Goal: Contribute content: Contribute content

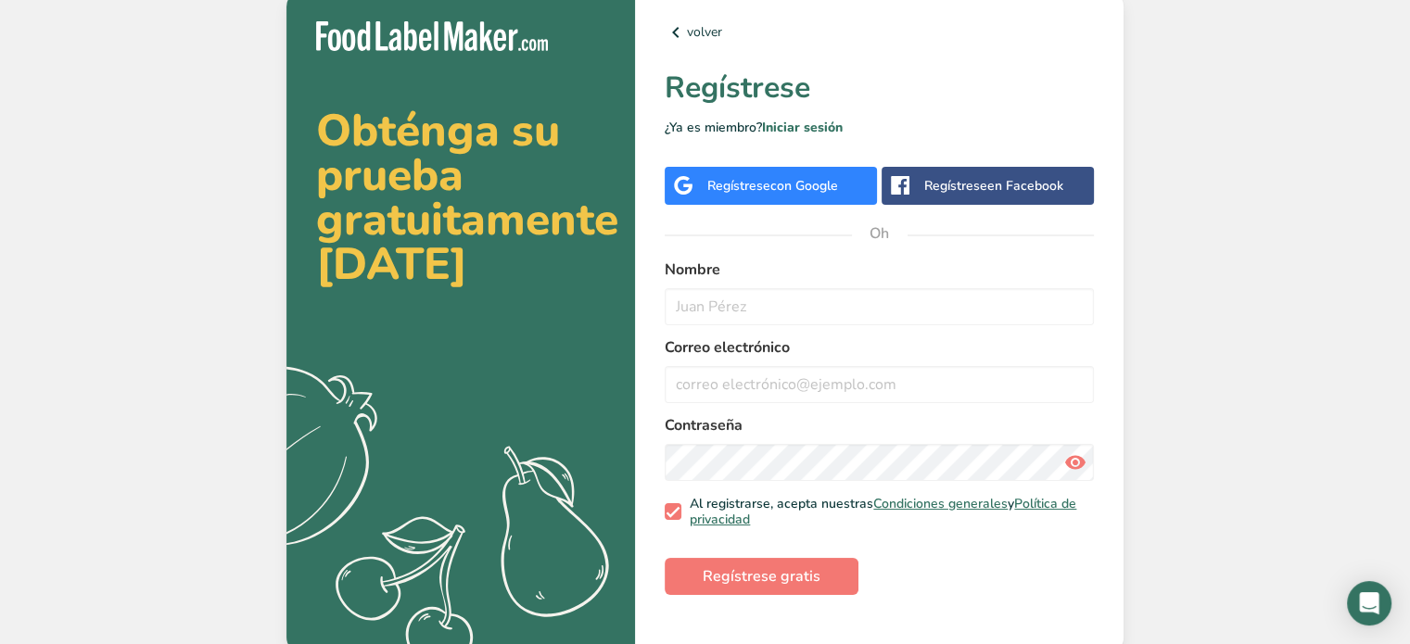
click at [719, 192] on font "Regístrese" at bounding box center [738, 186] width 63 height 18
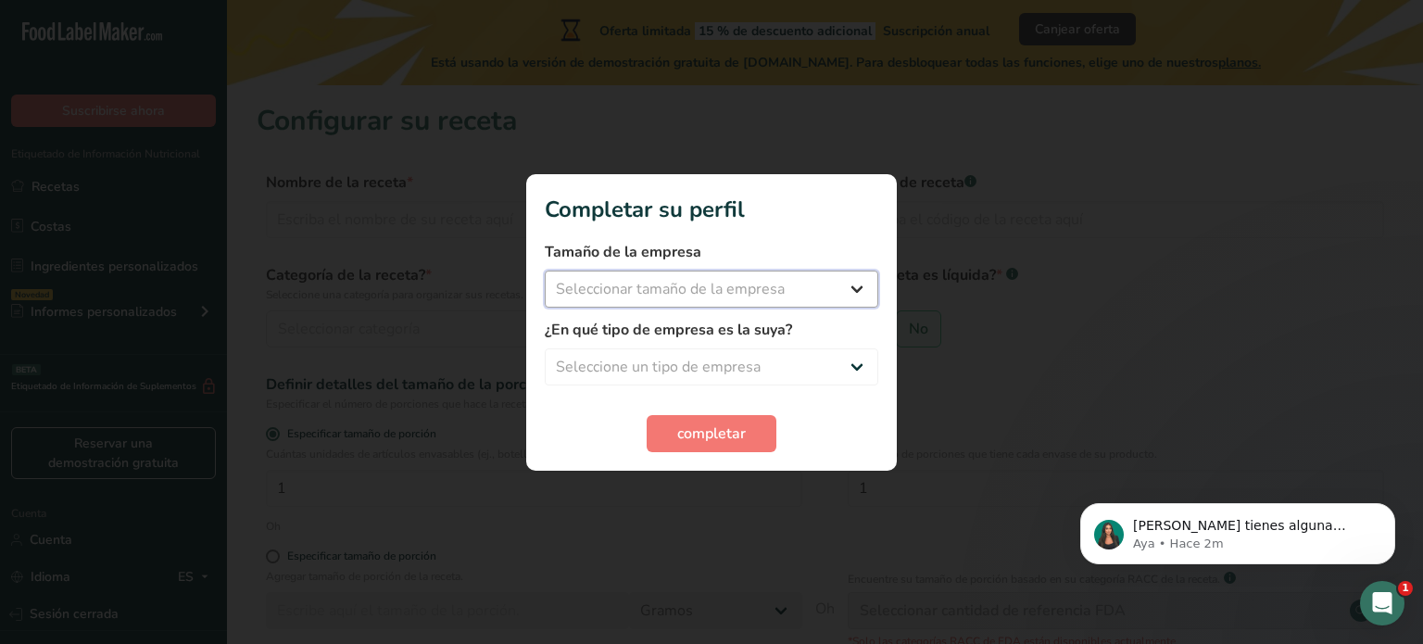
click at [606, 292] on select "Seleccionar tamaño de la empresa Menos de 10 empleados De 10 a 50 empleados De …" at bounding box center [712, 289] width 334 height 37
select select "1"
click at [545, 271] on select "Seleccionar tamaño de la empresa Menos de 10 empleados De 10 a 50 empleados De …" at bounding box center [712, 289] width 334 height 37
click at [778, 370] on select "Seleccione un tipo de empresa Fabricante de alimentos envasados Restaurante y c…" at bounding box center [712, 366] width 334 height 37
select select "1"
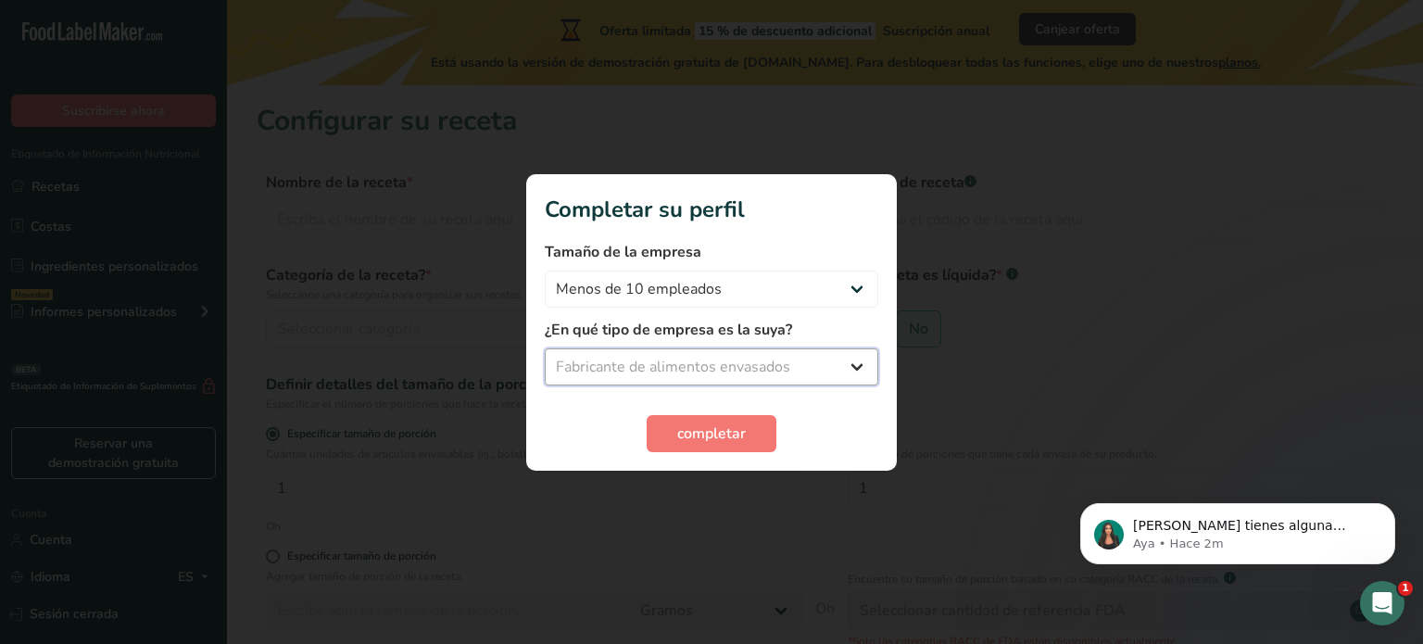
click at [545, 348] on select "Seleccione un tipo de empresa Fabricante de alimentos envasados Restaurante y c…" at bounding box center [712, 366] width 334 height 37
click at [681, 447] on button "completar" at bounding box center [712, 433] width 130 height 37
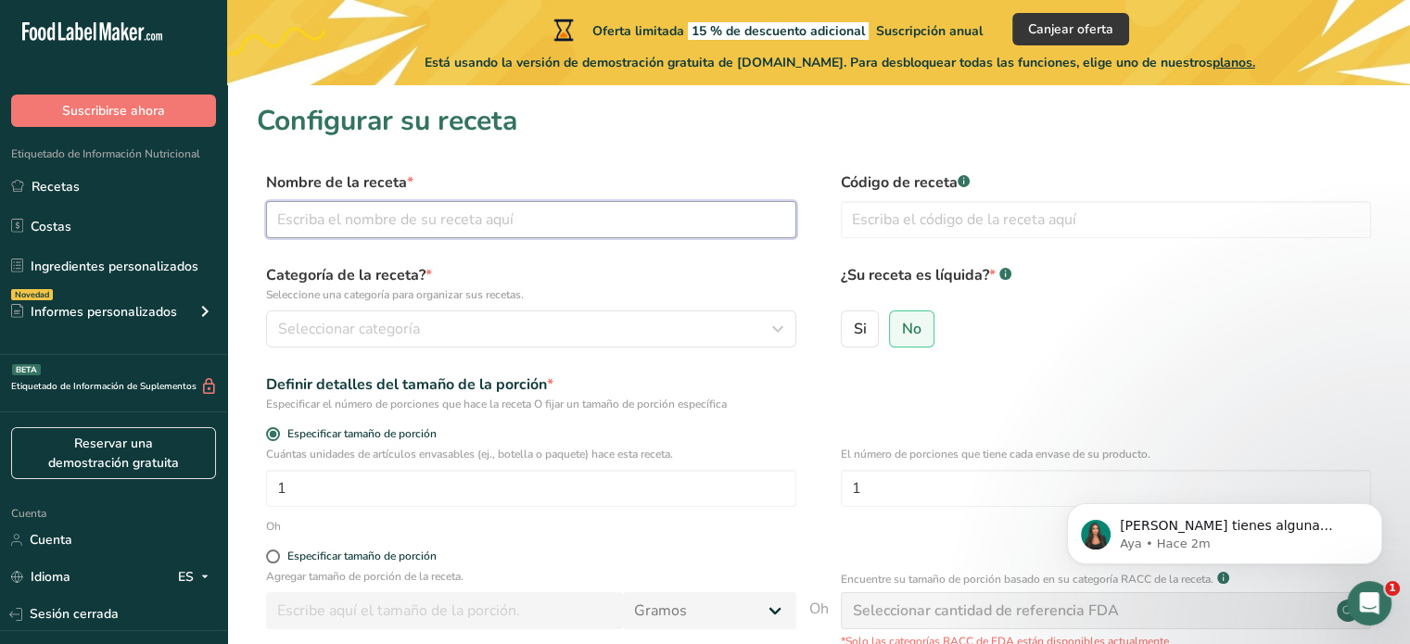
click at [489, 215] on input "text" at bounding box center [531, 219] width 530 height 37
click at [383, 182] on font "Nombre de la receta" at bounding box center [336, 182] width 141 height 20
click at [389, 228] on input "text" at bounding box center [531, 219] width 530 height 37
click at [373, 316] on button "Seleccionar categoría" at bounding box center [531, 328] width 530 height 37
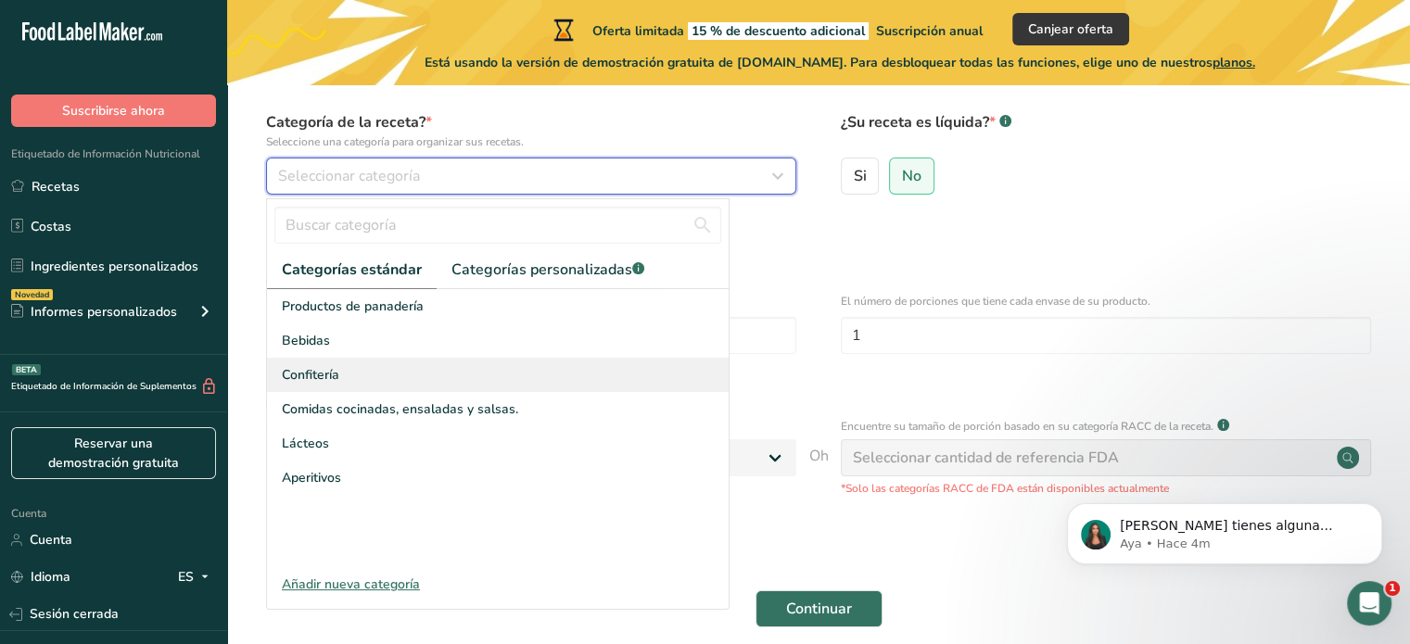
scroll to position [185, 0]
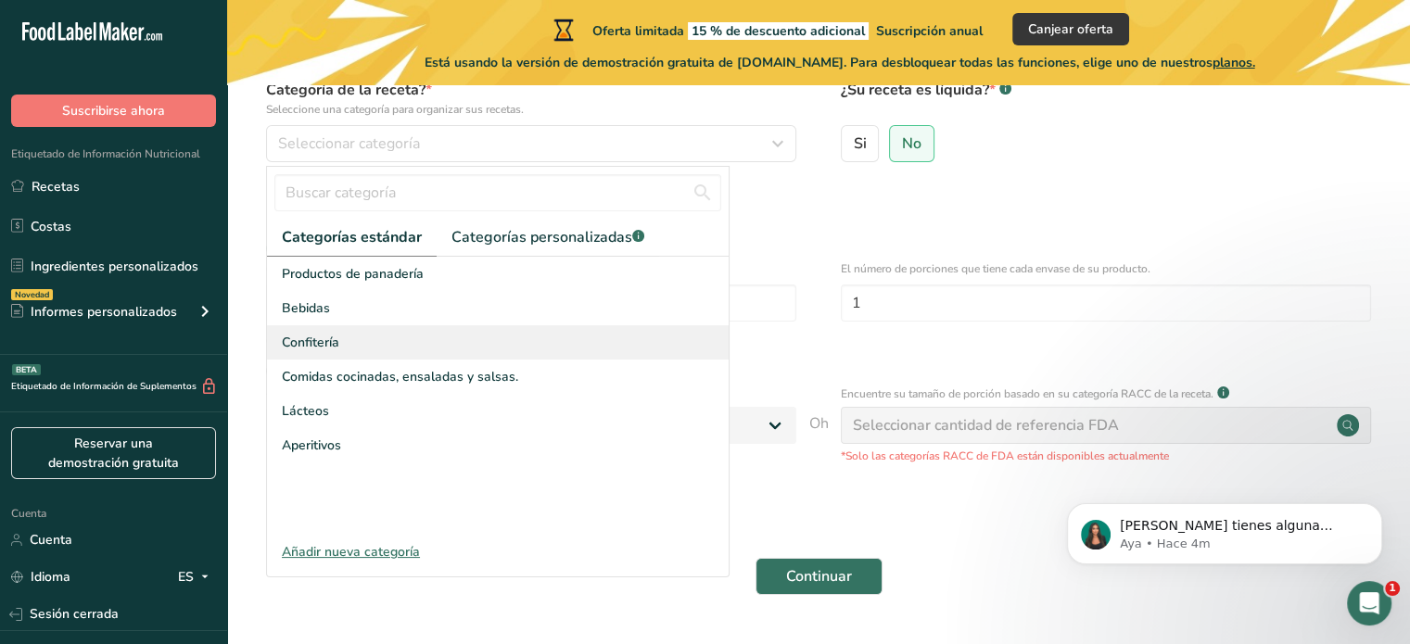
click at [386, 346] on div "Confitería" at bounding box center [498, 342] width 462 height 34
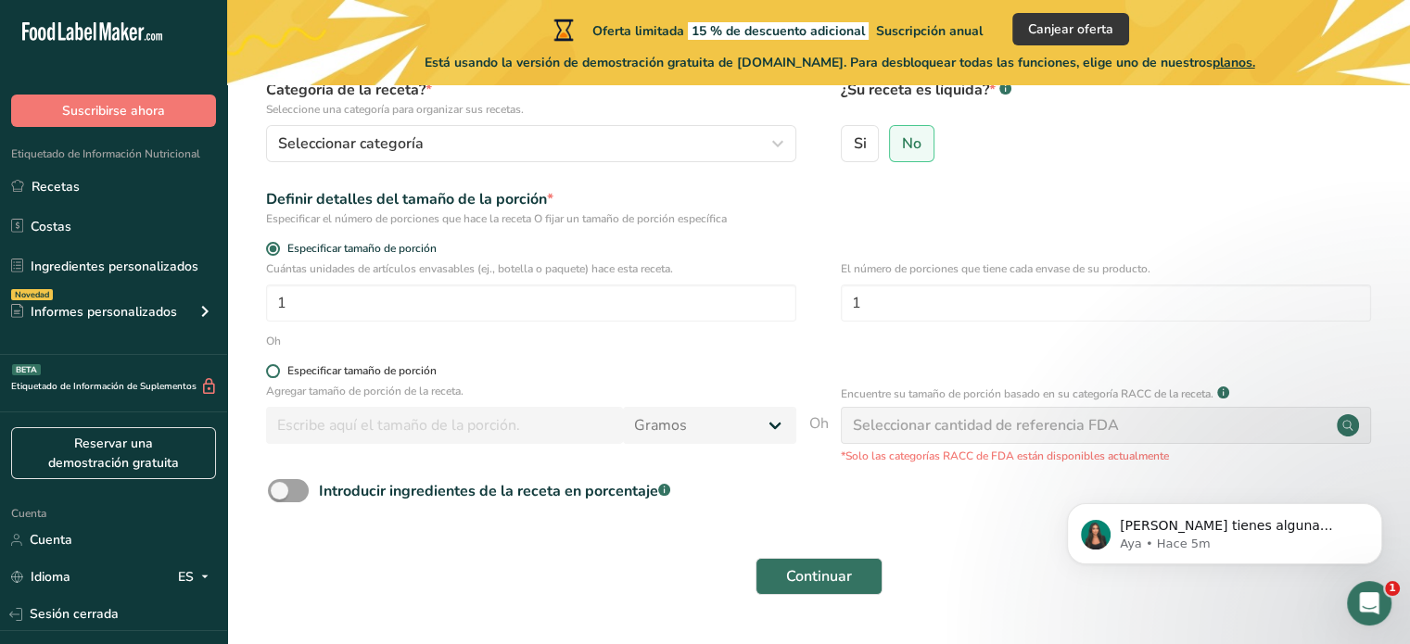
click at [266, 368] on label "Especificar tamaño de porción" at bounding box center [531, 371] width 530 height 14
click at [266, 368] on input "Especificar tamaño de porción" at bounding box center [272, 371] width 12 height 12
radio input "true"
radio input "false"
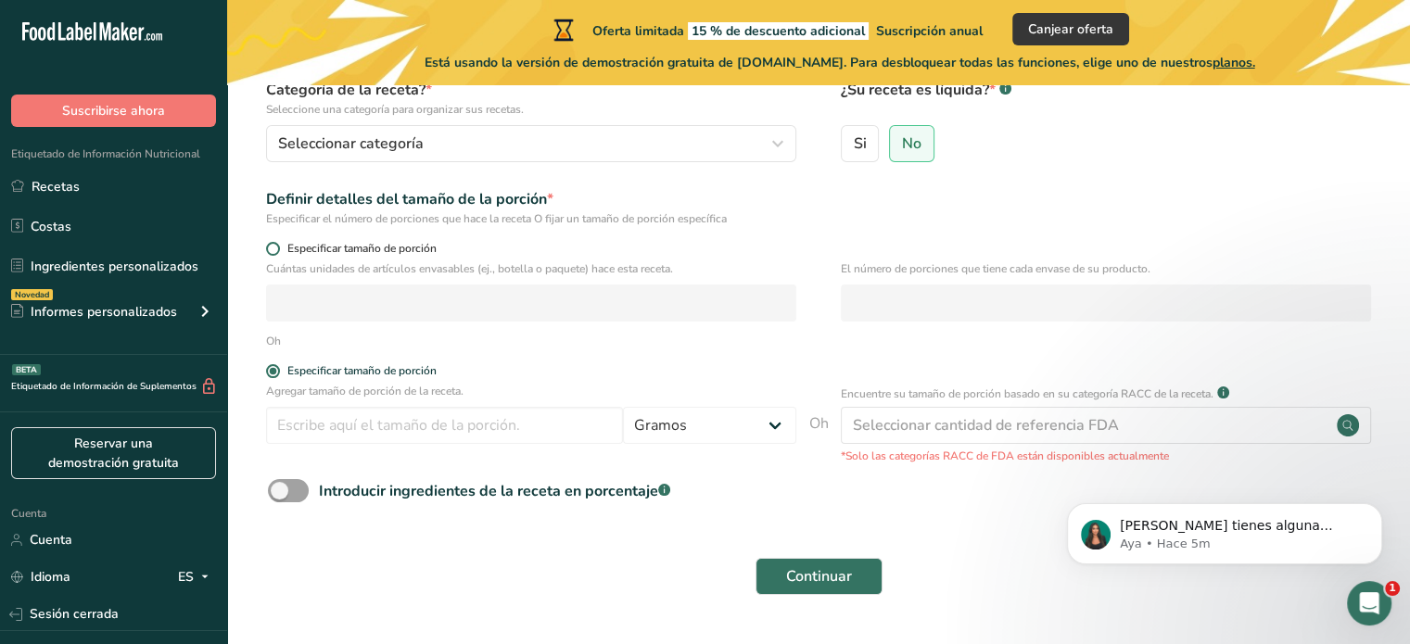
click at [268, 248] on span at bounding box center [273, 249] width 14 height 14
click at [268, 248] on input "Especificar tamaño de porción" at bounding box center [272, 249] width 12 height 12
radio input "true"
radio input "false"
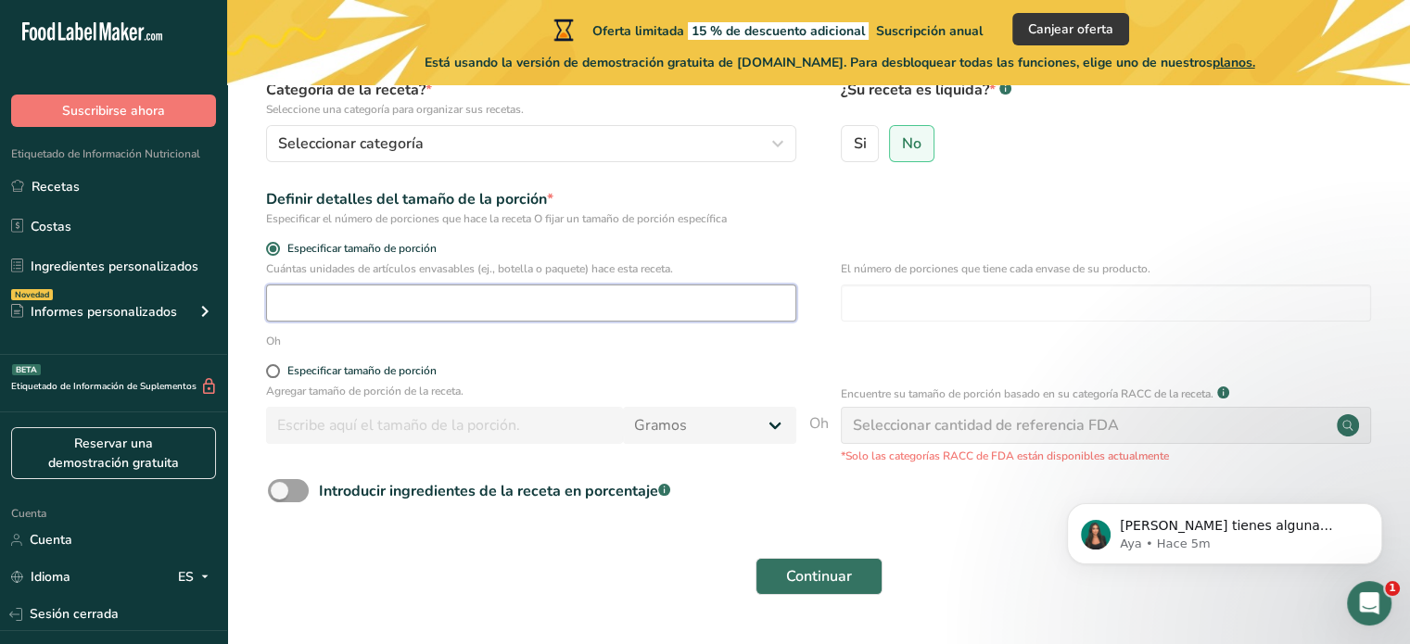
click at [363, 286] on input "number" at bounding box center [531, 303] width 530 height 37
type input "1"
click at [371, 374] on font "Especificar tamaño de porción" at bounding box center [361, 370] width 149 height 15
click at [278, 374] on input "Especificar tamaño de porción" at bounding box center [272, 371] width 12 height 12
radio input "true"
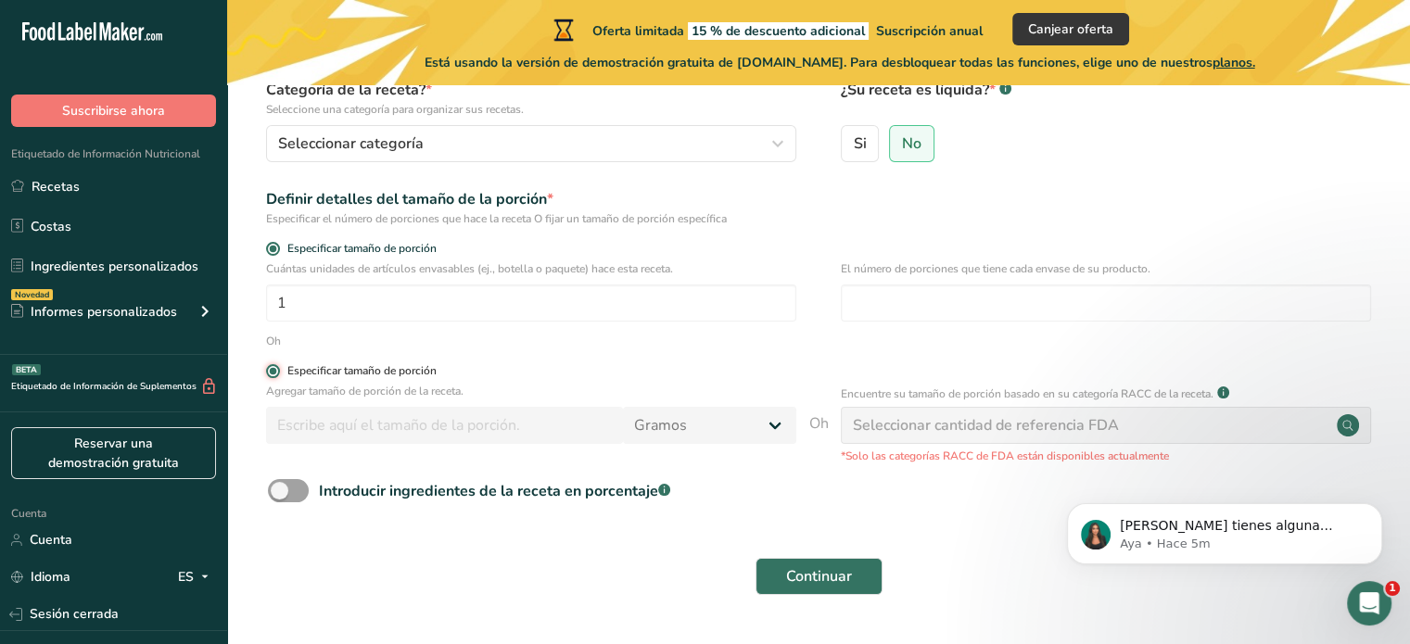
radio input "false"
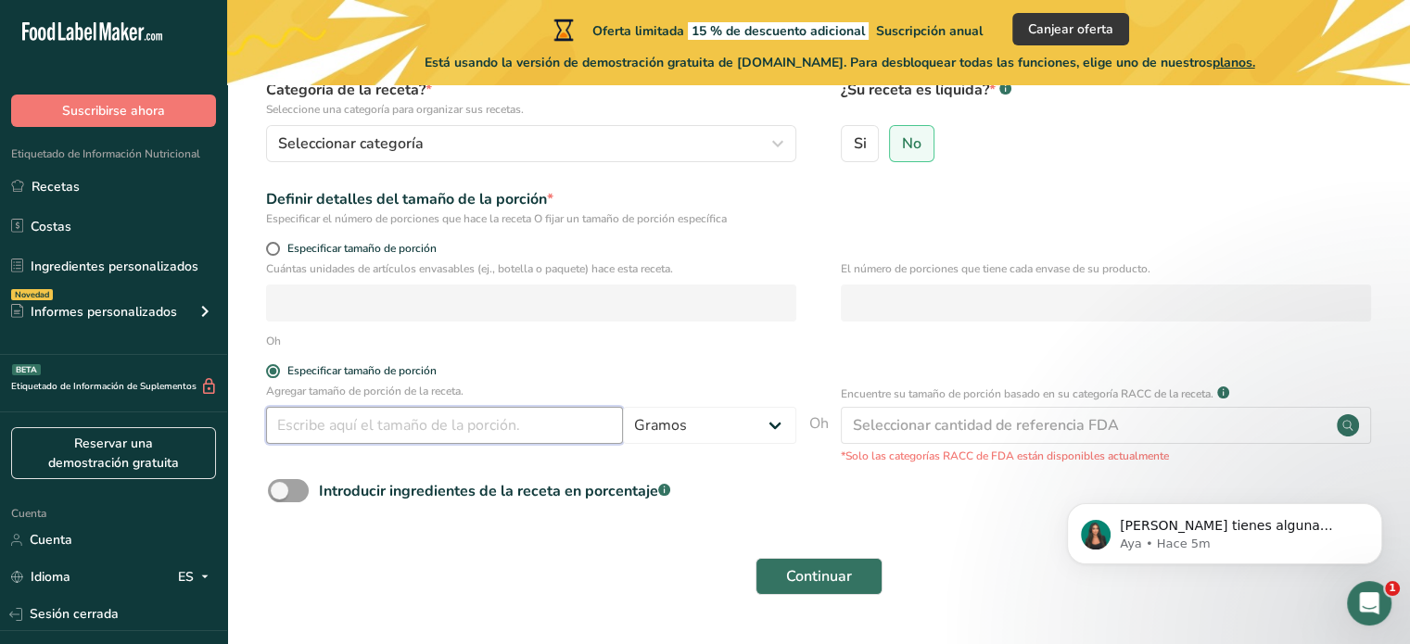
click at [562, 424] on input "number" at bounding box center [444, 425] width 357 height 37
type input "1"
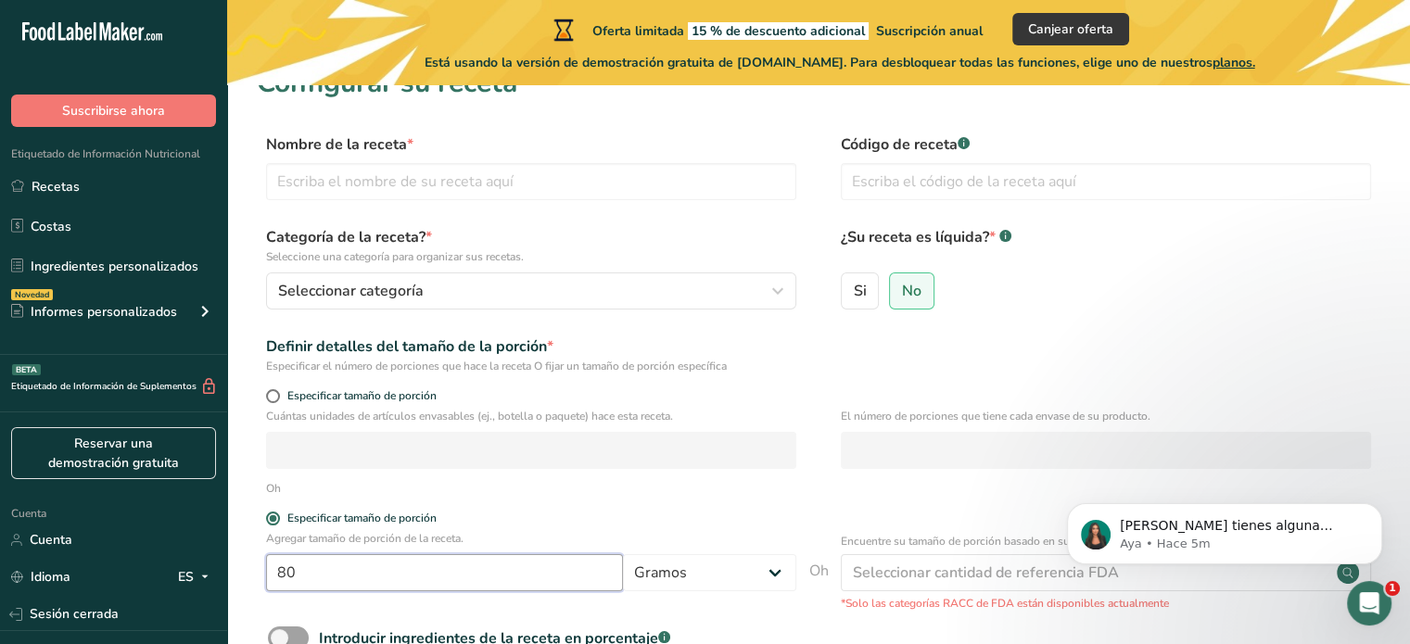
scroll to position [0, 0]
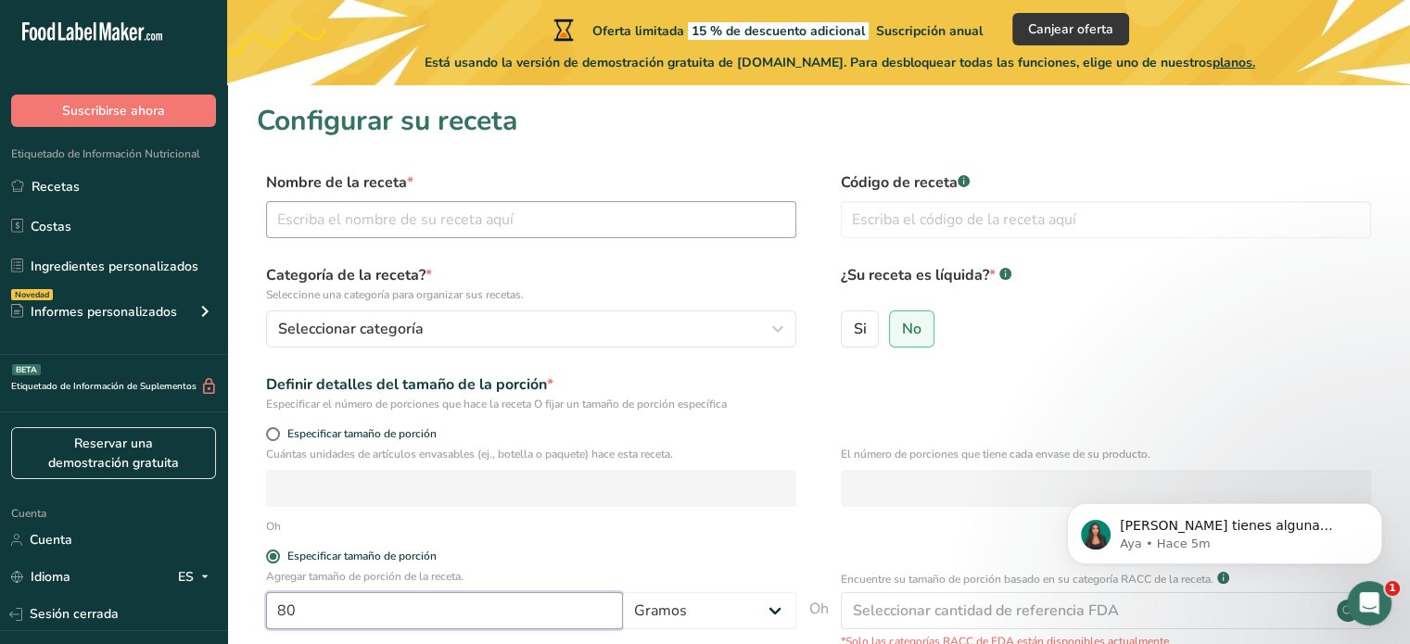
type input "80"
click at [407, 223] on input "text" at bounding box center [531, 219] width 530 height 37
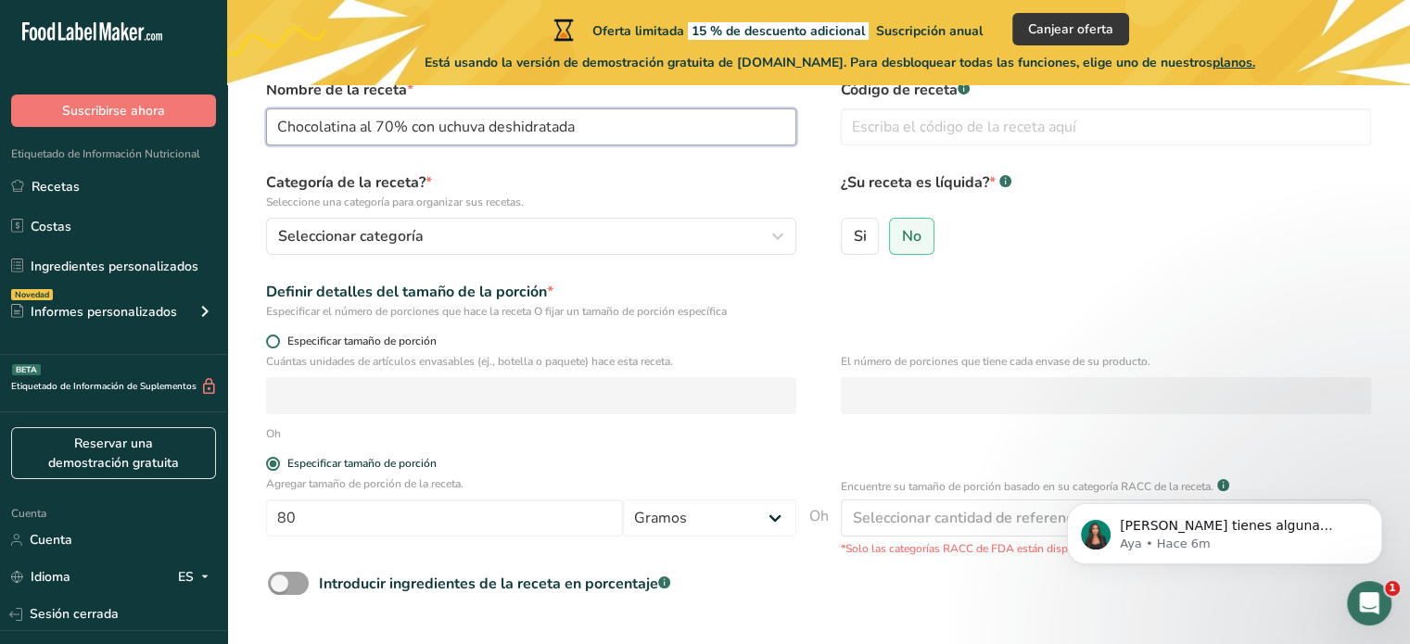
scroll to position [185, 0]
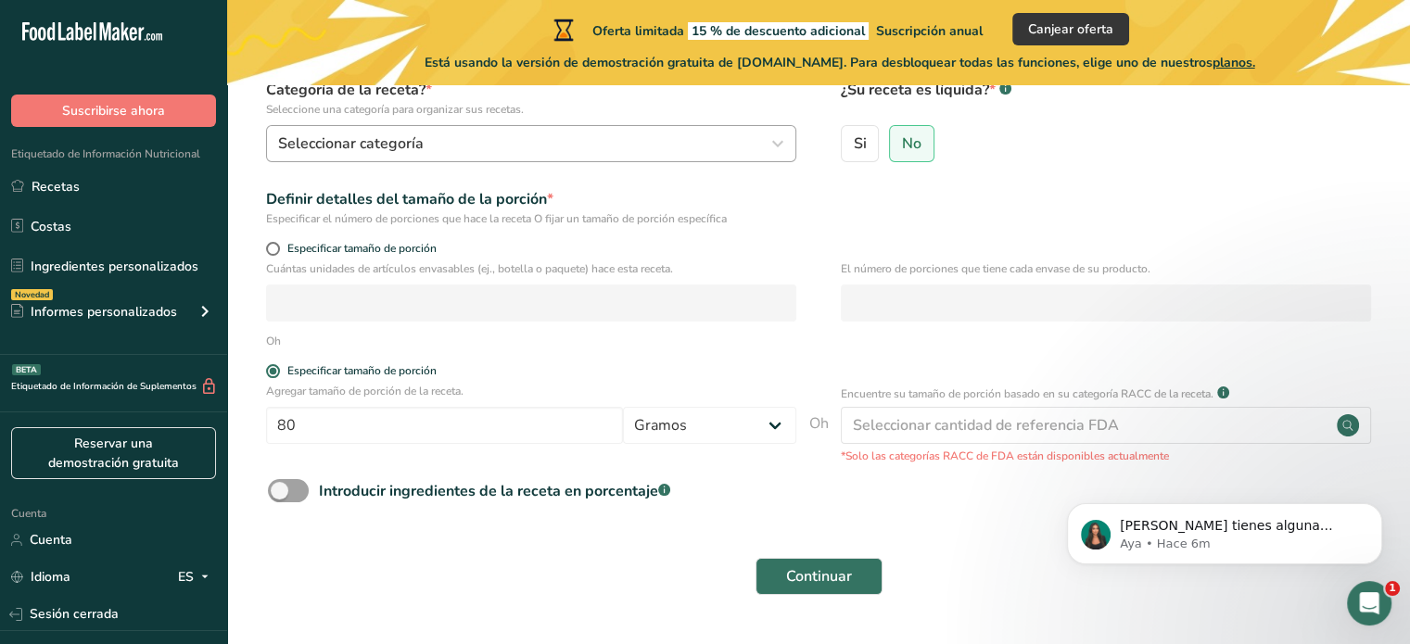
type input "Chocolatina al 70% con uchuva deshidratada"
click at [500, 143] on div "Seleccionar categoría" at bounding box center [525, 144] width 495 height 22
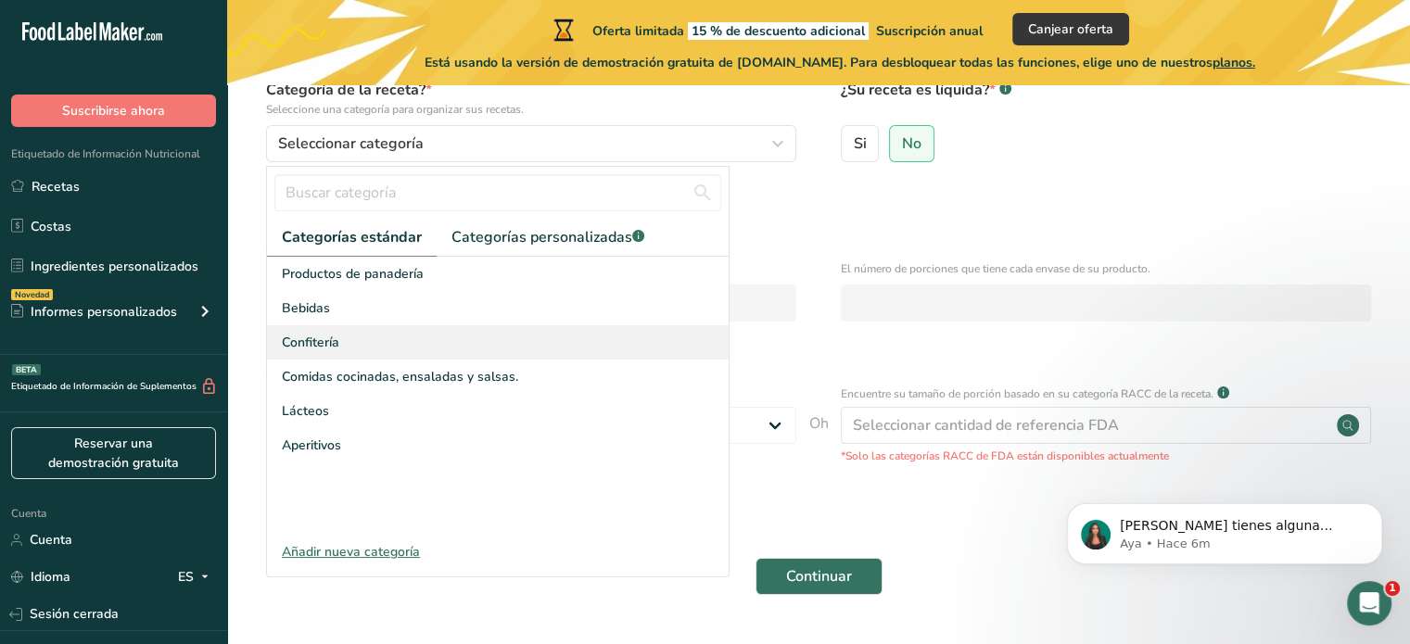
click at [334, 334] on font "Confitería" at bounding box center [310, 343] width 57 height 18
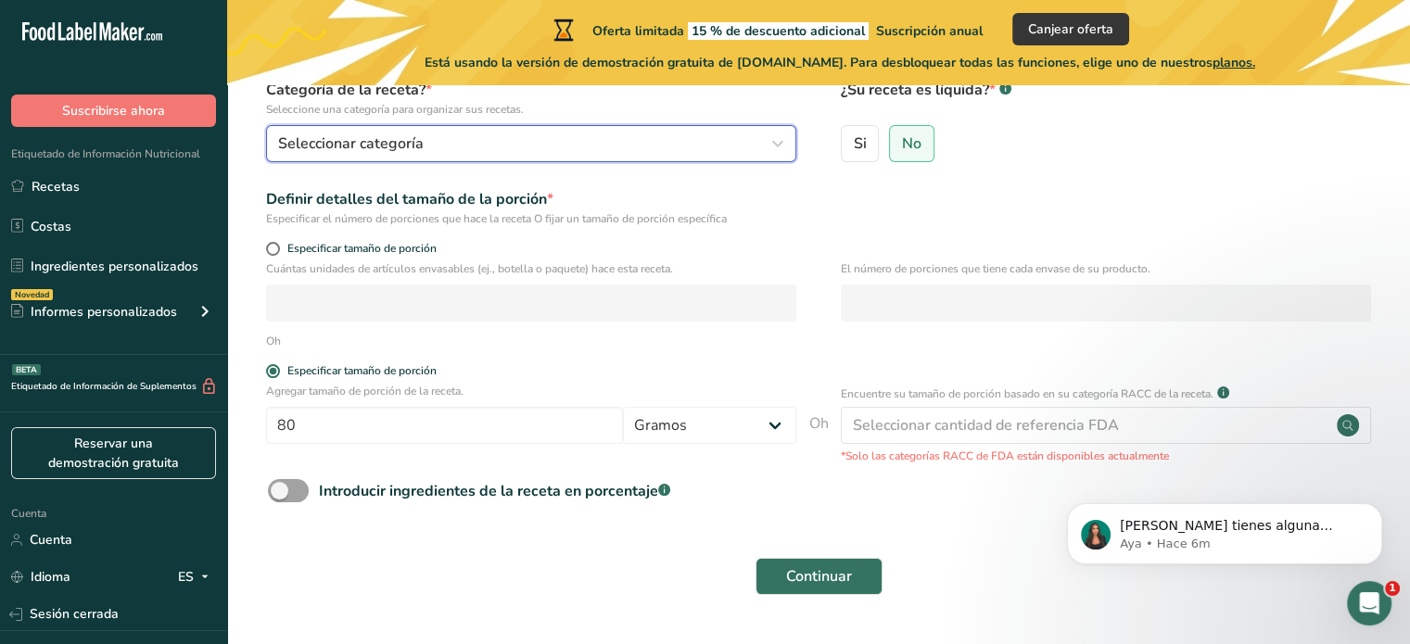
click at [329, 146] on font "Seleccionar categoría" at bounding box center [350, 143] width 145 height 20
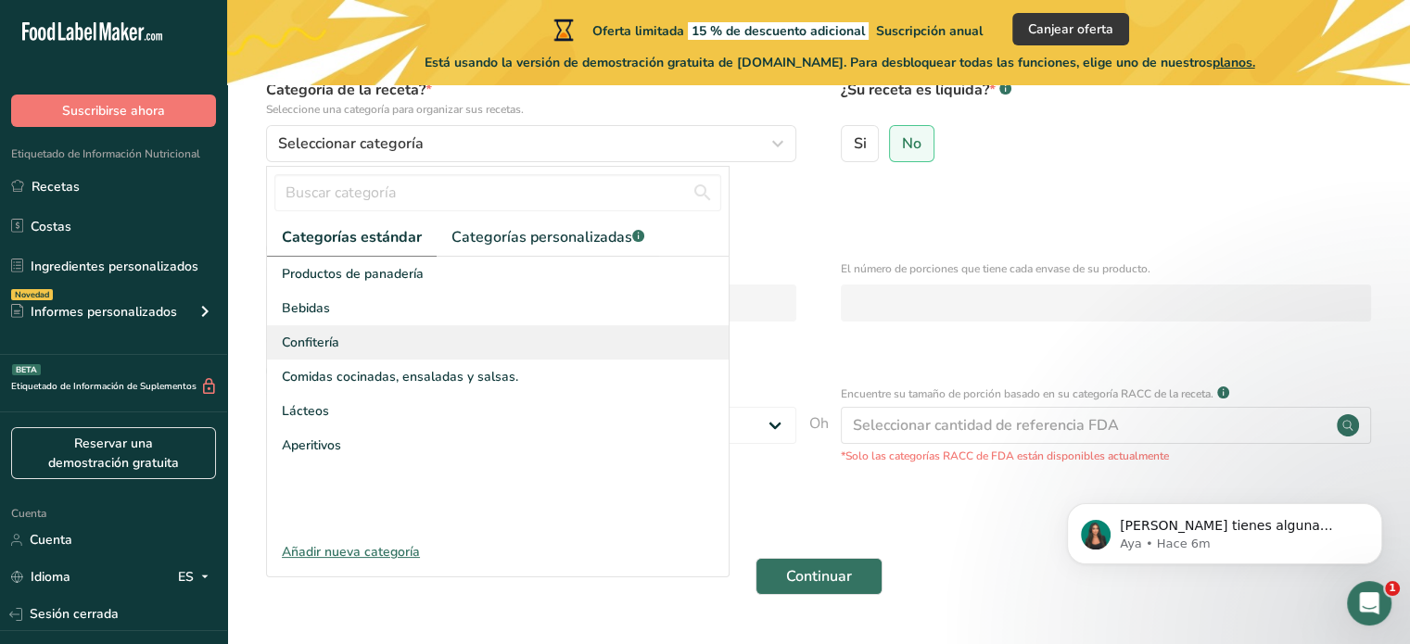
click at [297, 340] on font "Confitería" at bounding box center [310, 343] width 57 height 18
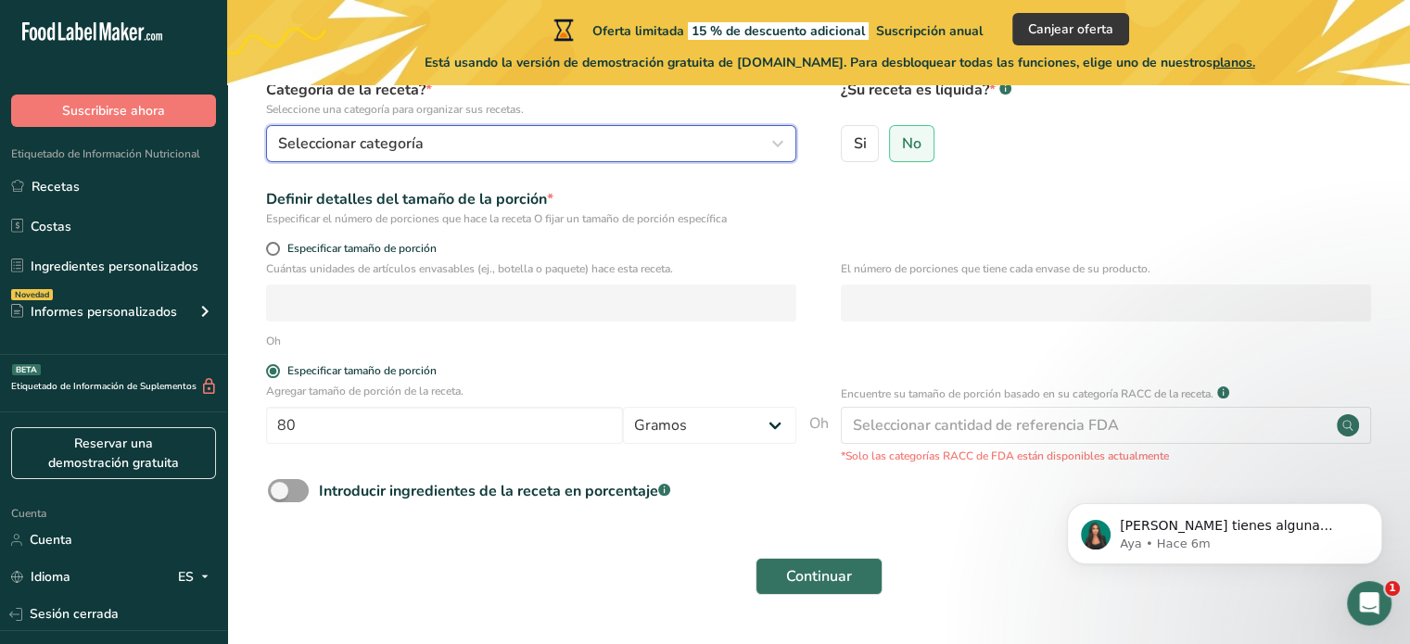
click at [377, 132] on button "Seleccionar categoría" at bounding box center [531, 143] width 530 height 37
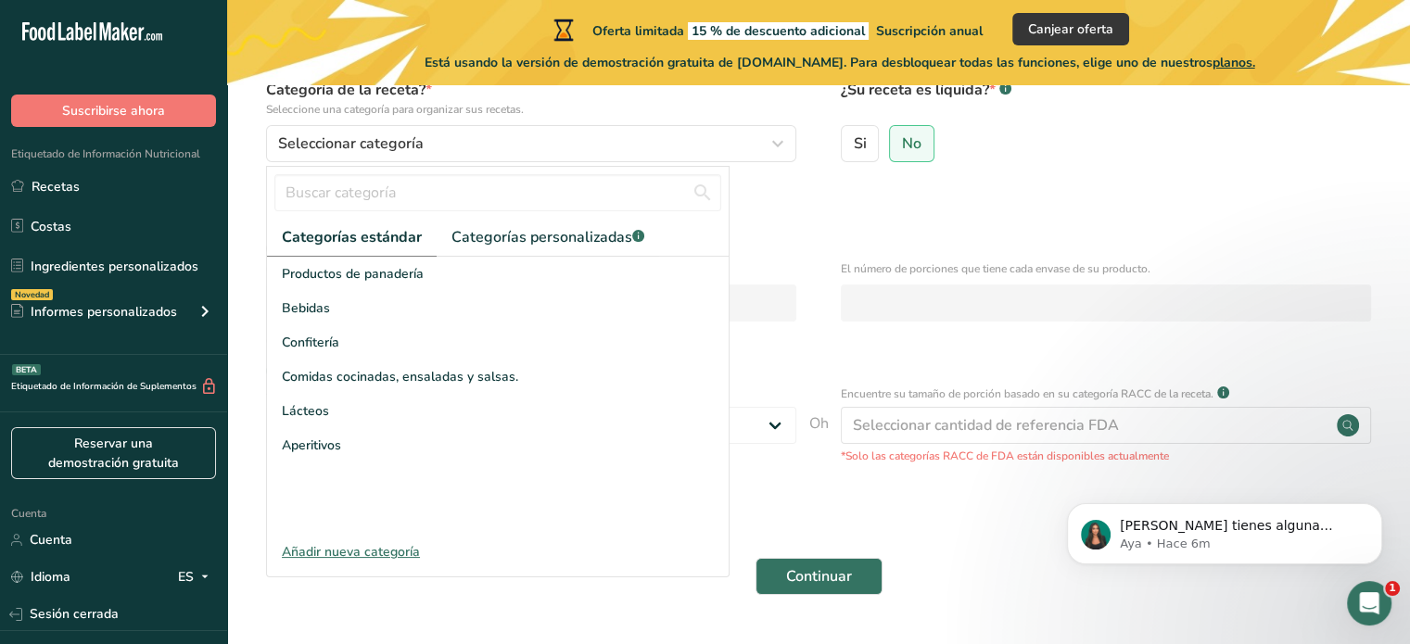
click at [360, 550] on font "Añadir nueva categoría" at bounding box center [351, 552] width 138 height 18
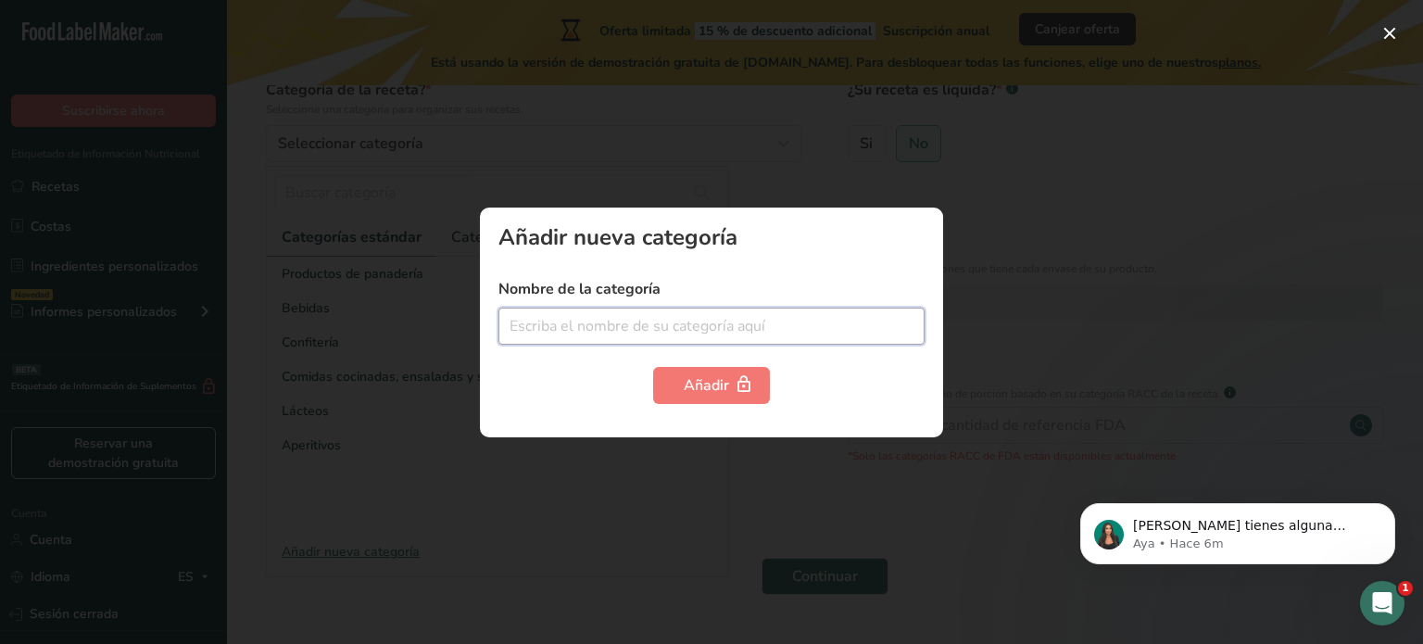
click at [634, 325] on input "text" at bounding box center [712, 326] width 426 height 37
click at [519, 563] on div at bounding box center [711, 322] width 1423 height 644
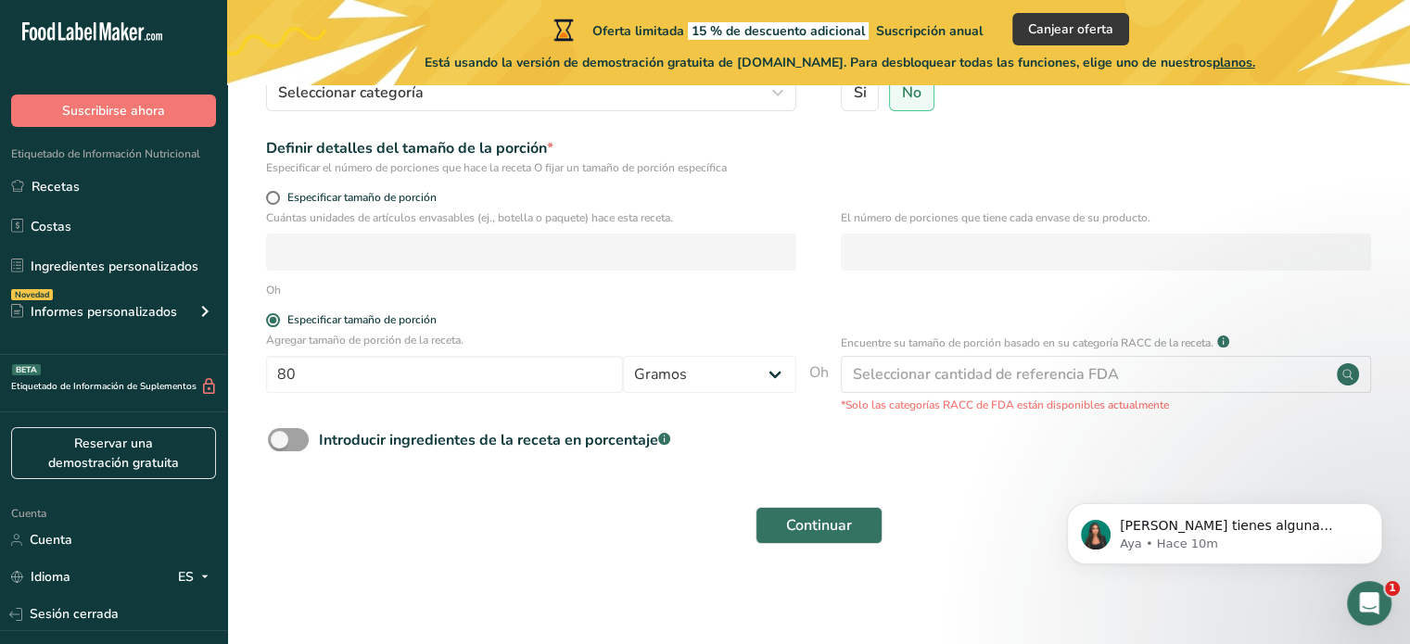
scroll to position [0, 0]
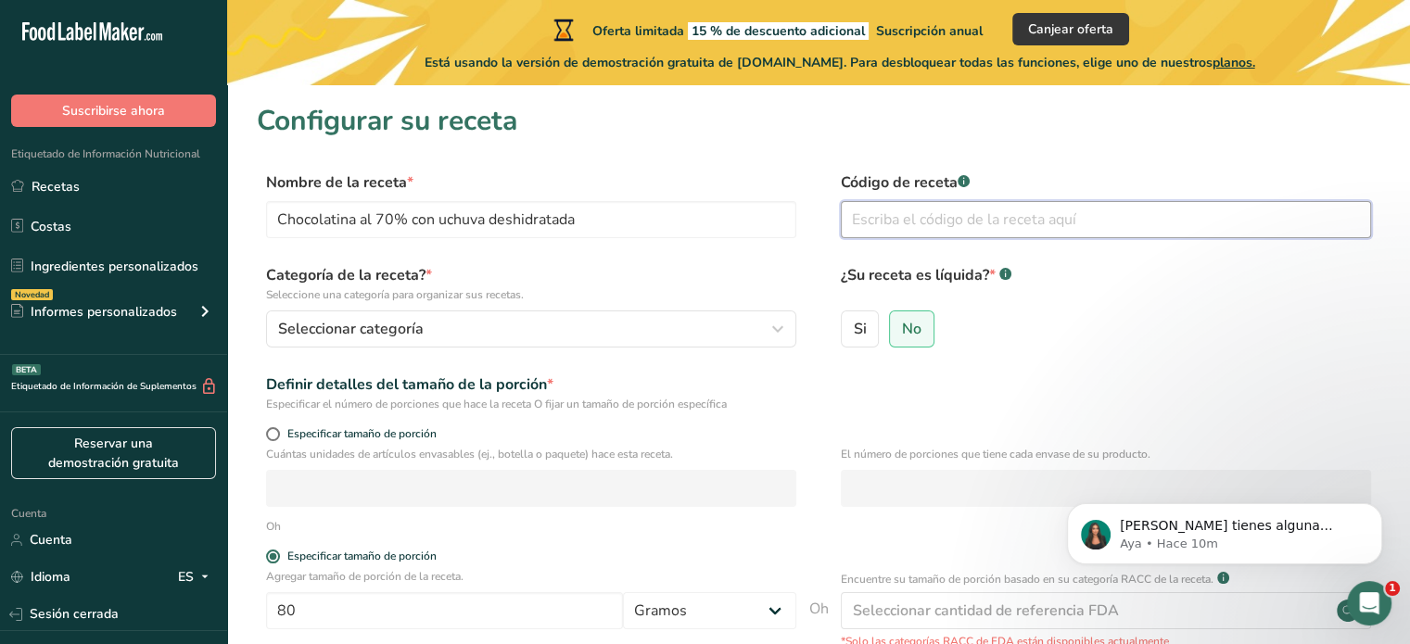
click at [980, 229] on input "text" at bounding box center [1106, 219] width 530 height 37
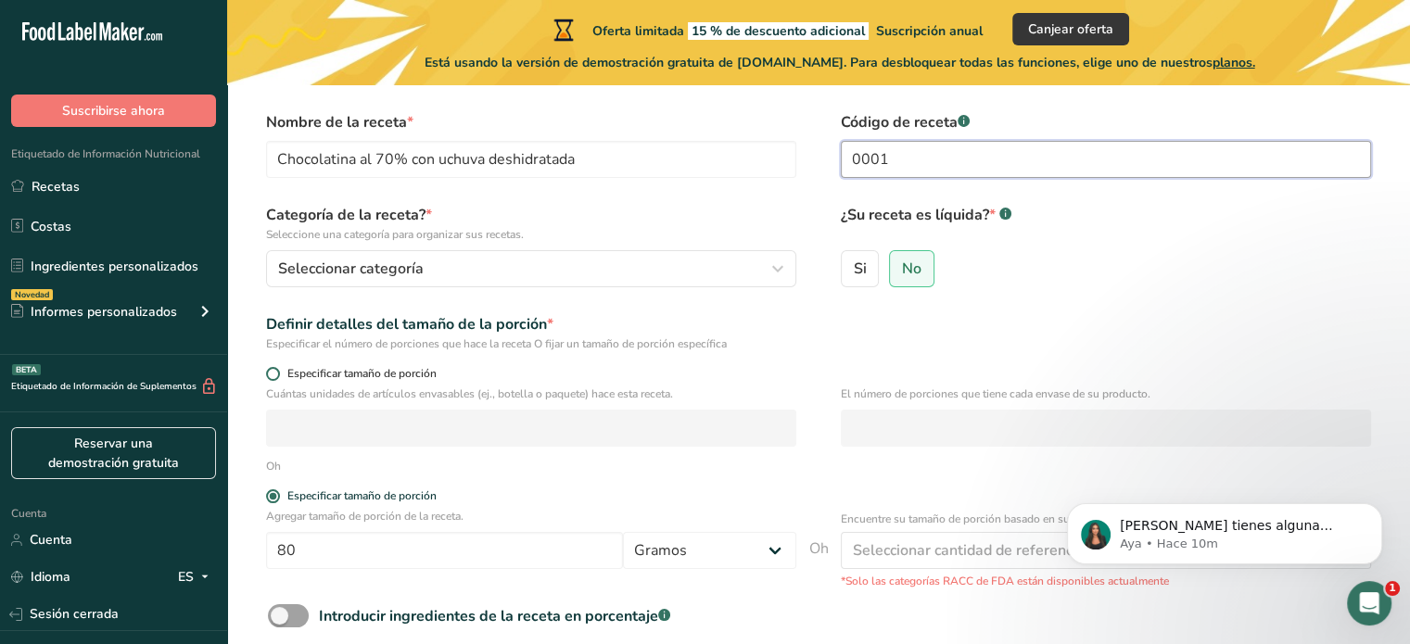
scroll to position [93, 0]
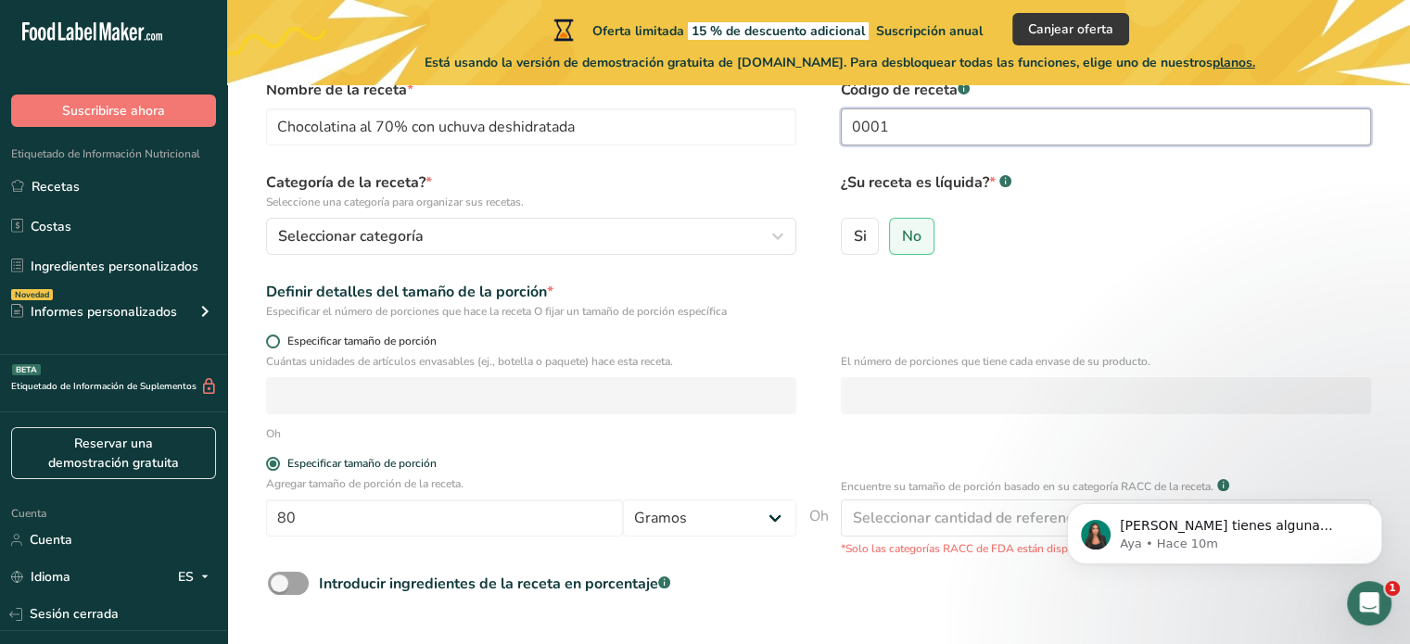
type input "0001"
click at [382, 346] on font "Especificar tamaño de porción" at bounding box center [361, 341] width 149 height 15
click at [278, 346] on input "Especificar tamaño de porción" at bounding box center [272, 341] width 12 height 12
radio input "true"
radio input "false"
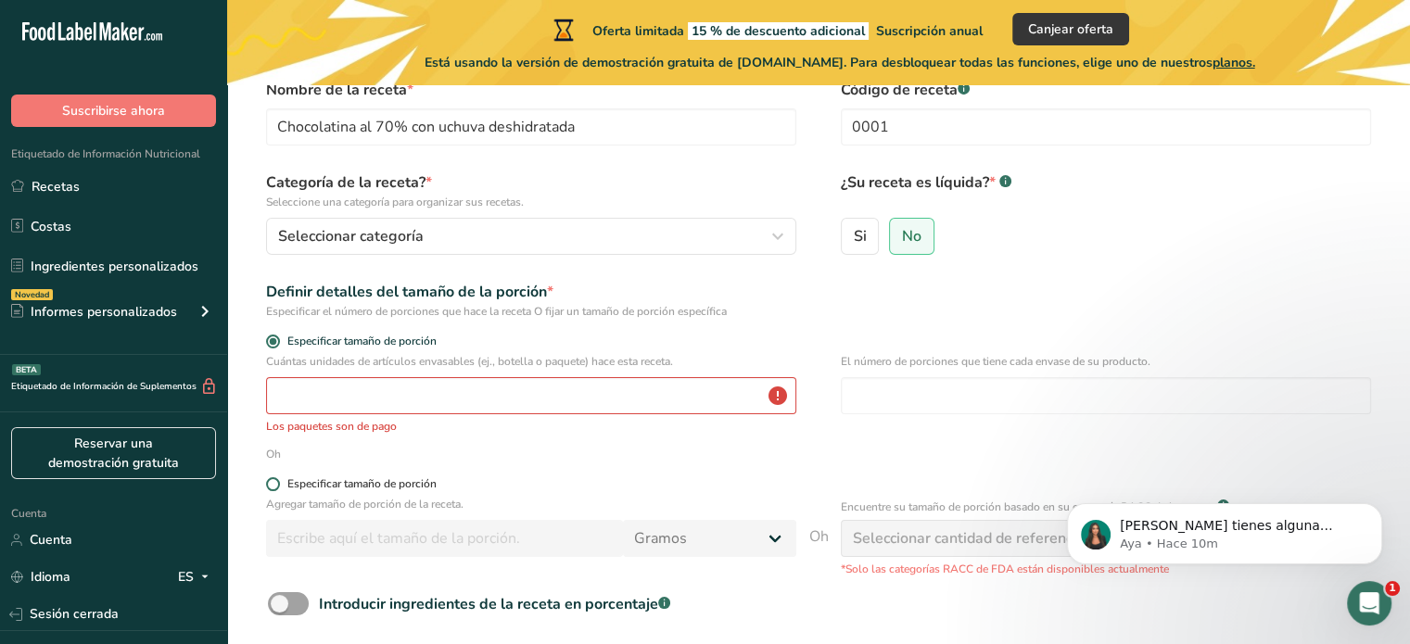
click at [285, 487] on span "Especificar tamaño de porción" at bounding box center [358, 484] width 157 height 14
click at [278, 487] on input "Especificar tamaño de porción" at bounding box center [272, 484] width 12 height 12
radio input "true"
radio input "false"
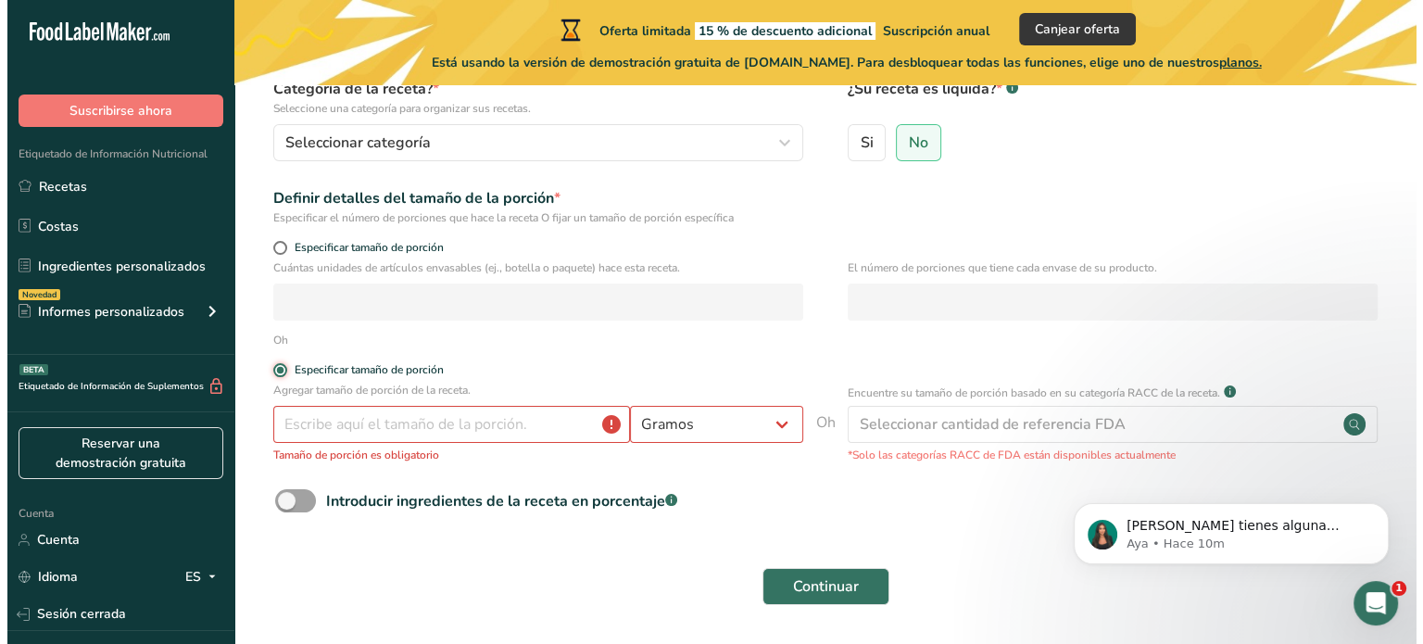
scroll to position [155, 0]
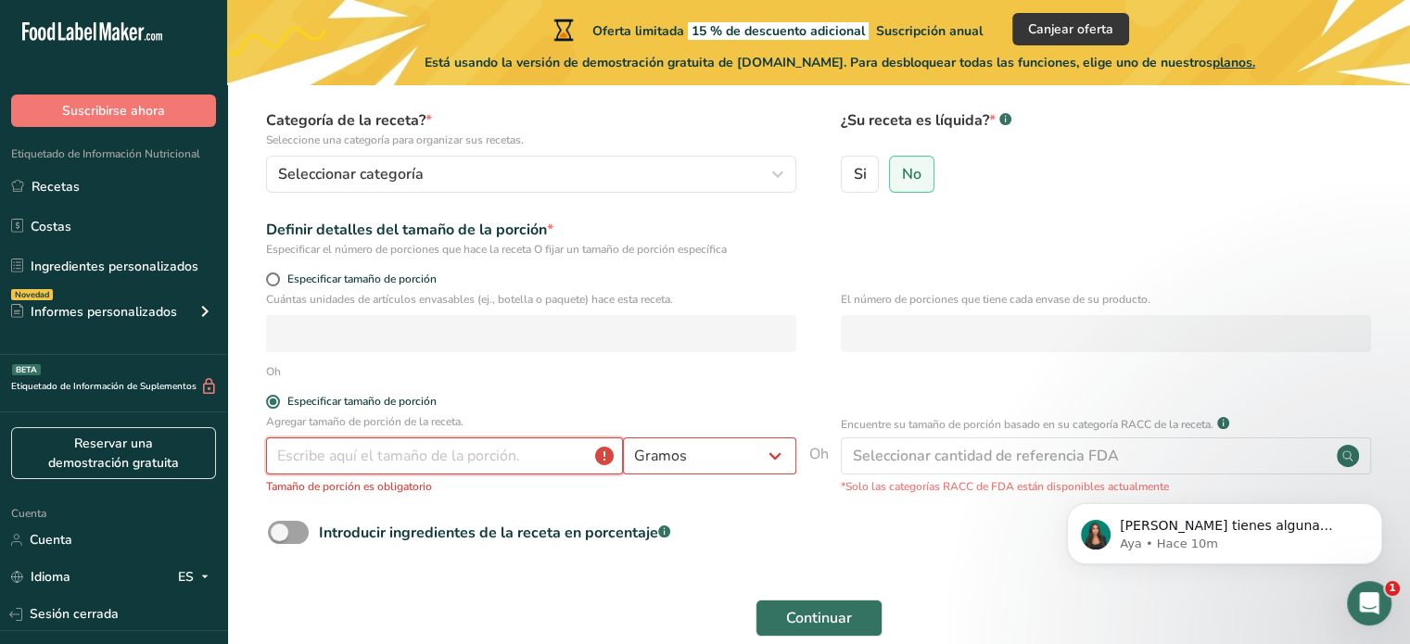
click at [359, 466] on input "number" at bounding box center [444, 455] width 357 height 37
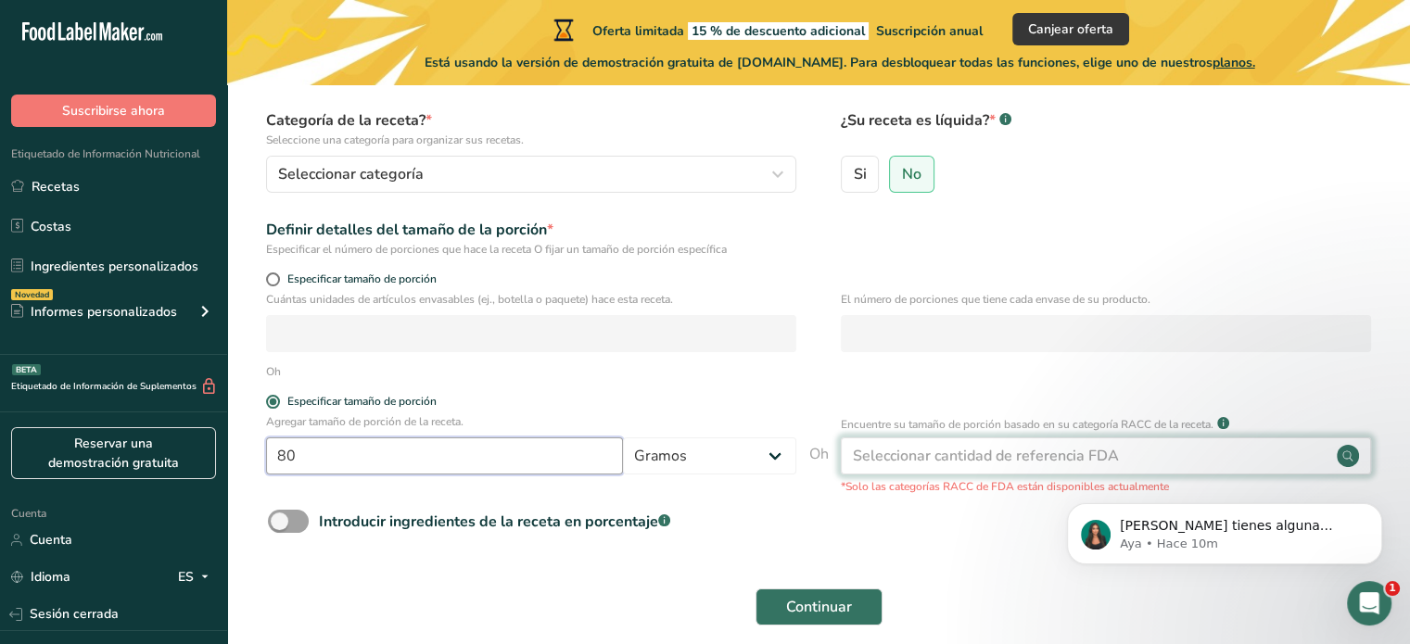
type input "80"
click at [945, 456] on font "Seleccionar cantidad de referencia FDA" at bounding box center [986, 456] width 266 height 20
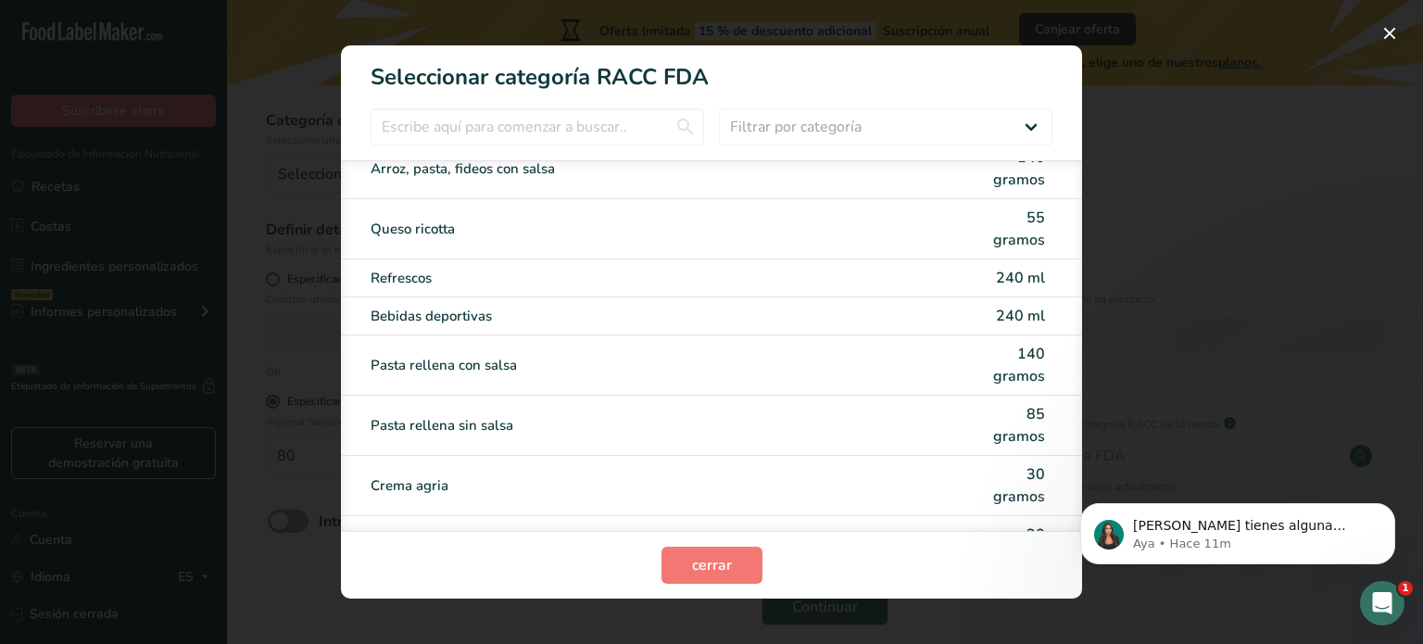
scroll to position [4619, 0]
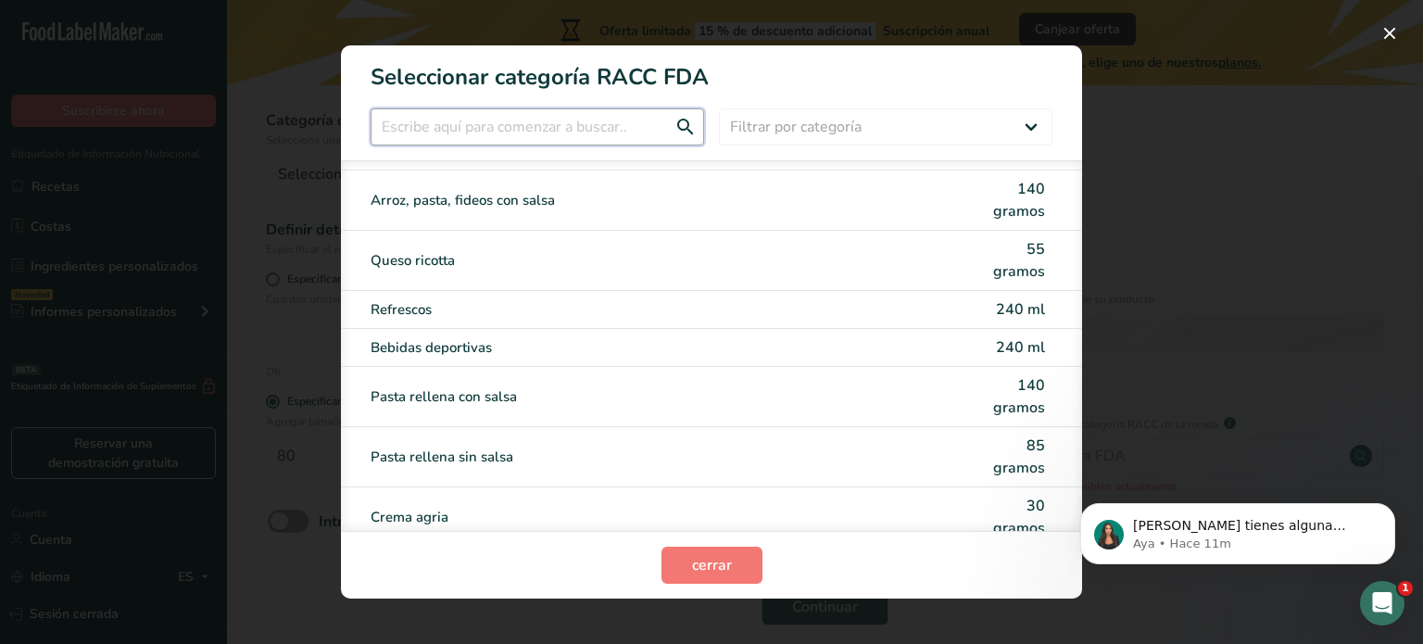
click at [607, 126] on input "Modalidad de selección de categoría RACC" at bounding box center [538, 126] width 334 height 37
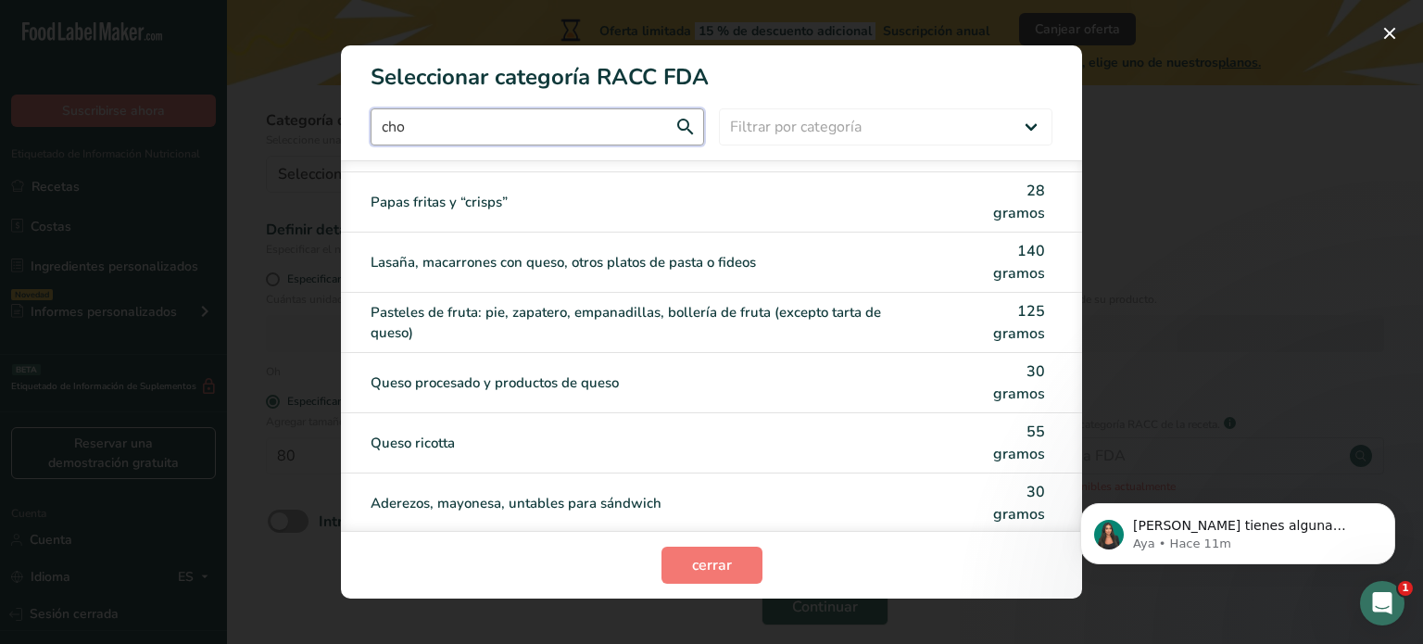
scroll to position [0, 0]
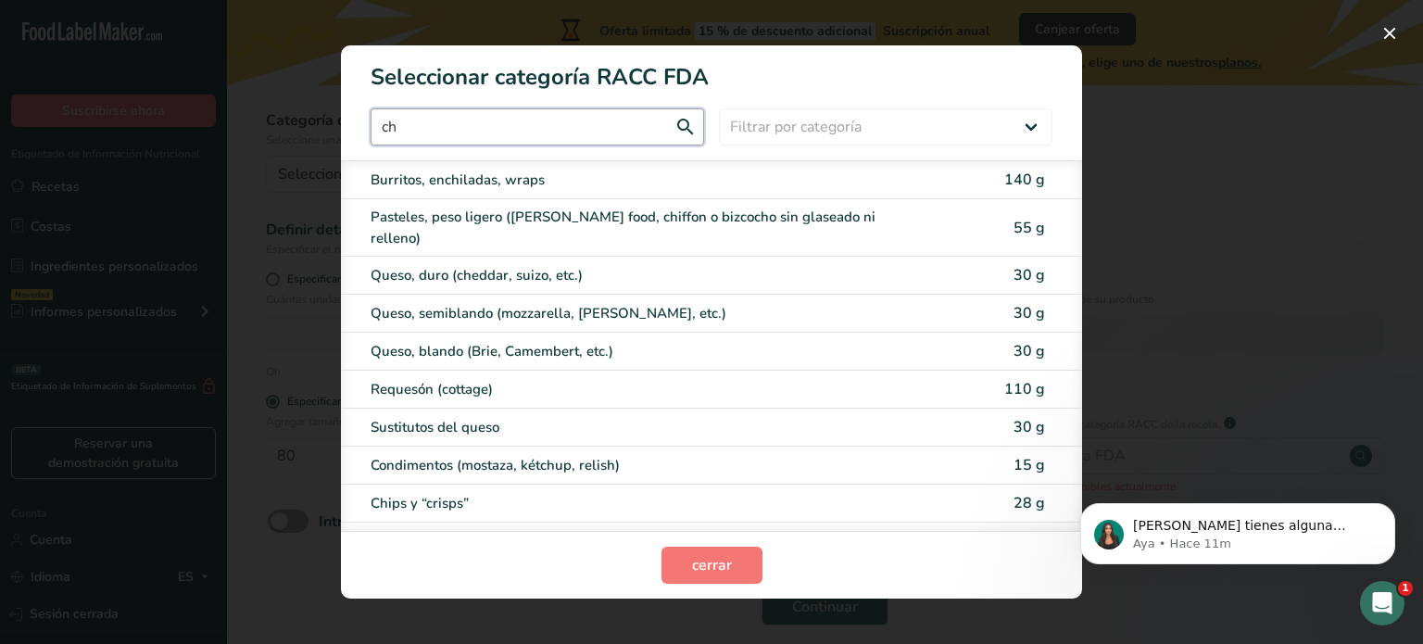
type input "c"
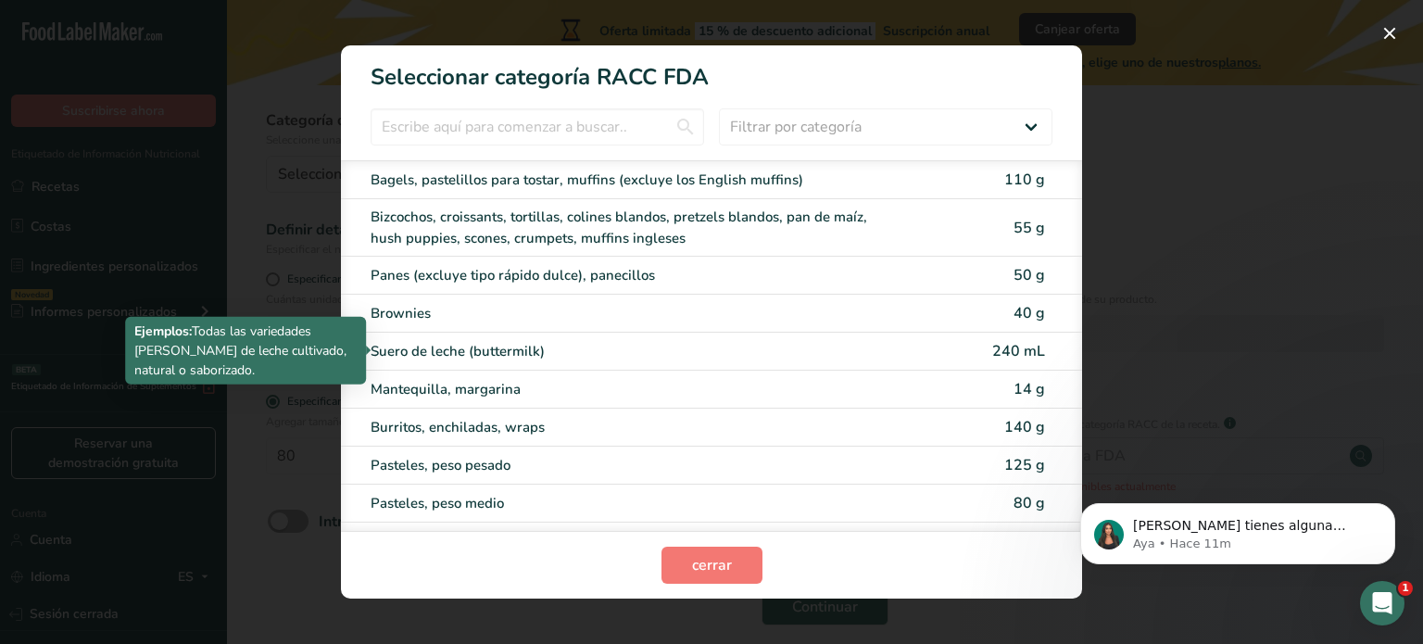
click at [814, 341] on div "Suero de leche (buttermilk)" at bounding box center [634, 351] width 526 height 21
type input "240"
select select "17"
select select "22"
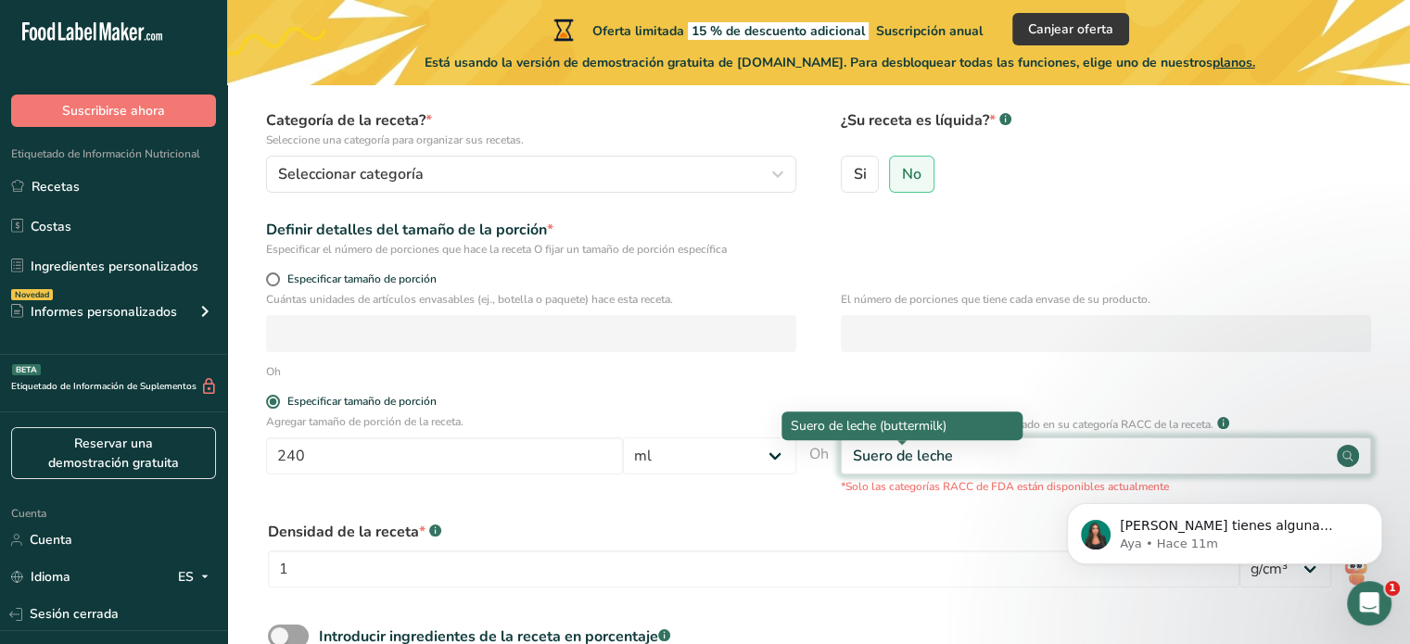
click at [943, 453] on font "Suero de leche" at bounding box center [903, 456] width 100 height 20
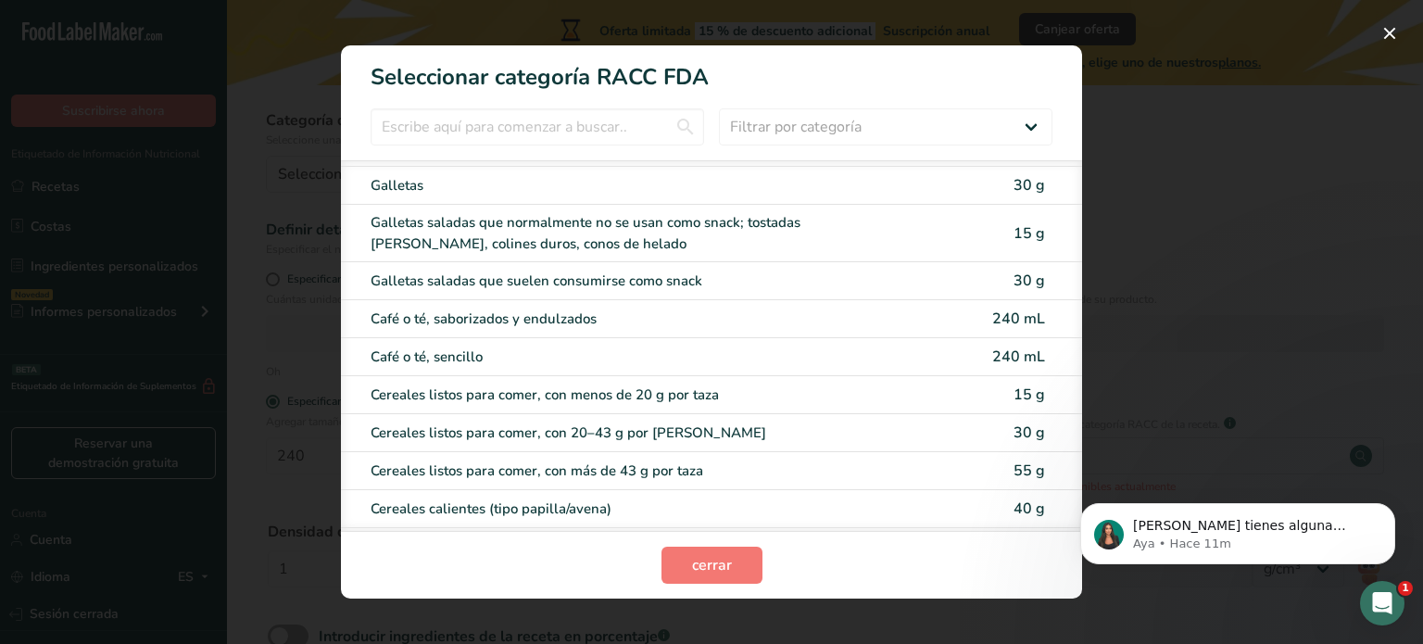
scroll to position [556, 0]
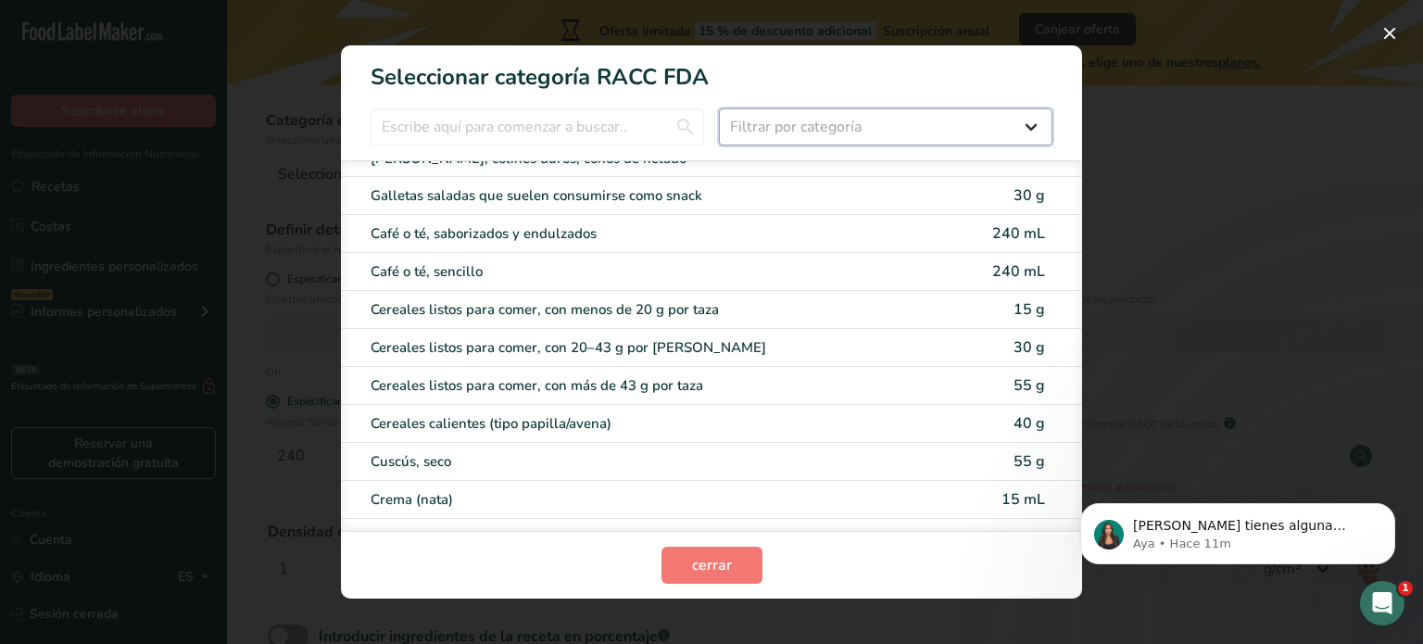
click at [870, 131] on select "Filtrar por categoría Todos Productos de panadería Bebidas Cereales y otros pro…" at bounding box center [886, 126] width 334 height 37
